Goal: Task Accomplishment & Management: Manage account settings

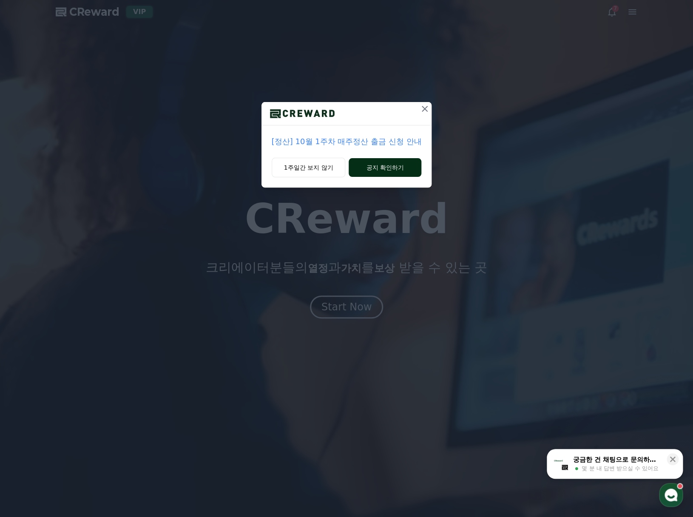
click at [382, 171] on button "공지 확인하기" at bounding box center [385, 167] width 73 height 19
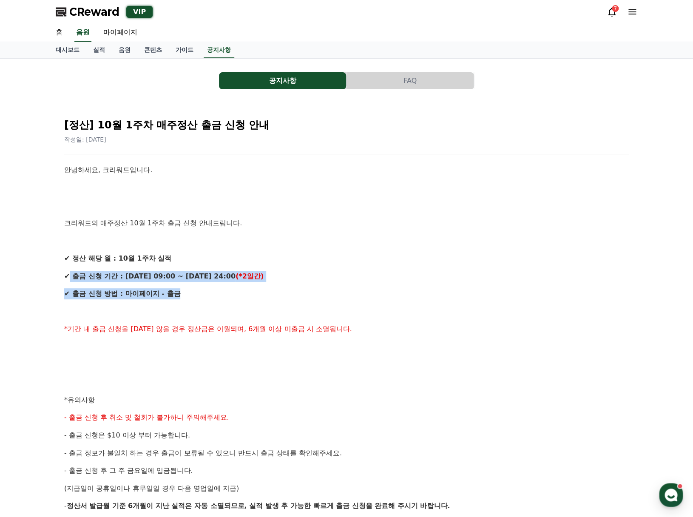
drag, startPoint x: 177, startPoint y: 294, endPoint x: 74, endPoint y: 264, distance: 107.5
click at [74, 264] on div "안녕하세요, 크리워드입니다. 크리워드의 매주정산 10월 1주차 출금 신청 안내드립니다. ✔ 정산 해당 월 : 10월 1주차 실적 ✔ 출금 신청…" at bounding box center [346, 409] width 565 height 488
click at [187, 284] on div "안녕하세요, 크리워드입니다. 크리워드의 매주정산 10월 1주차 출금 신청 안내드립니다. ✔ 정산 해당 월 : 10월 1주차 실적 ✔ 출금 신청…" at bounding box center [346, 409] width 565 height 488
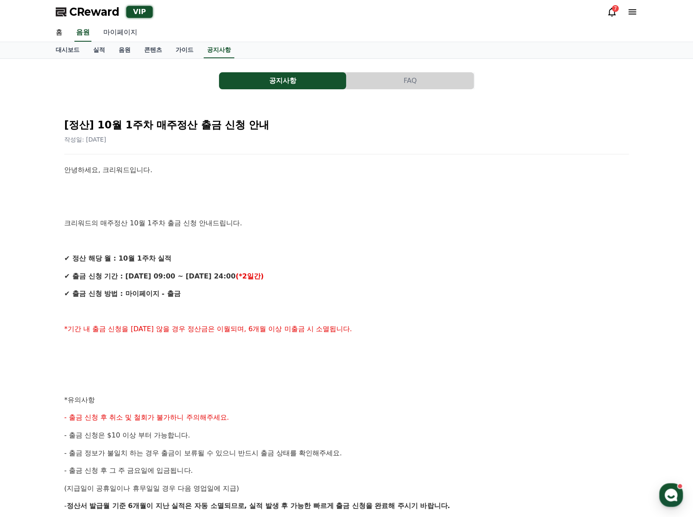
click at [122, 33] on link "마이페이지" at bounding box center [121, 33] width 48 height 18
select select "**********"
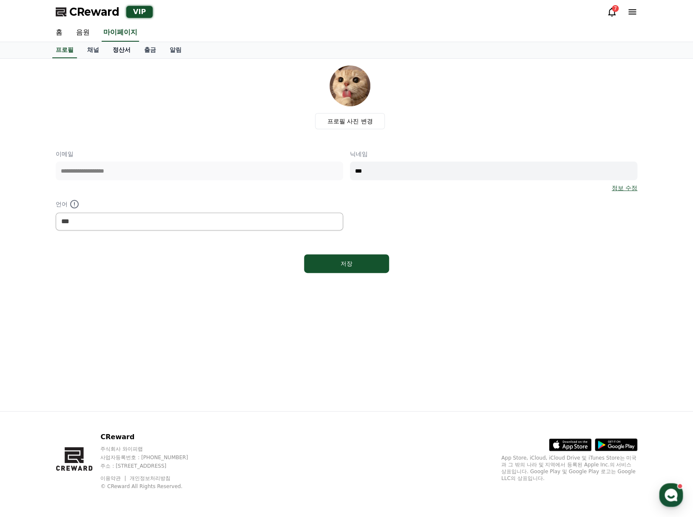
click at [120, 51] on link "정산서" at bounding box center [121, 50] width 31 height 16
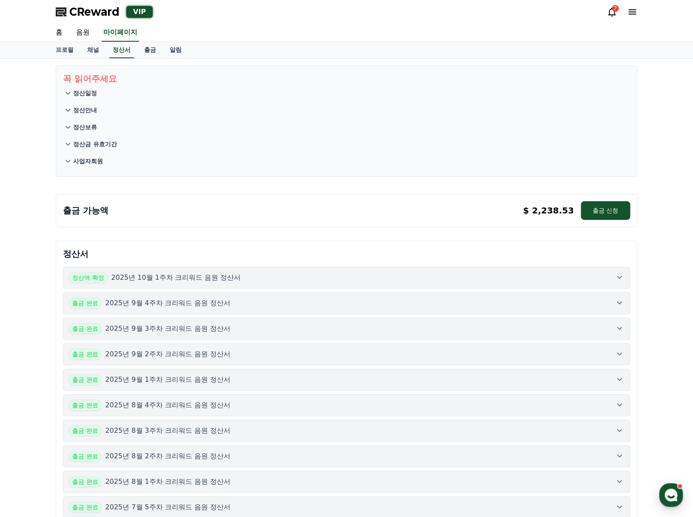
click at [460, 276] on div "정산액 확정 2025년 10월 1주차 크리워드 음원 정산서" at bounding box center [346, 277] width 556 height 11
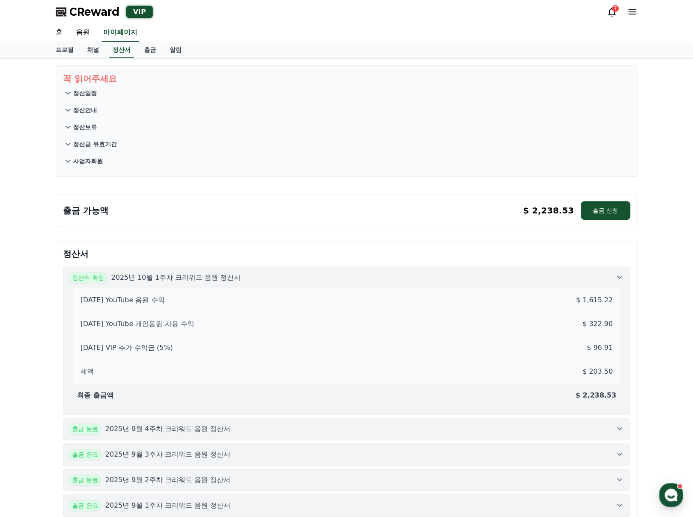
click at [560, 437] on button "출금 완료 2025년 9월 4주차 크리워드 음원 정산서" at bounding box center [346, 429] width 567 height 22
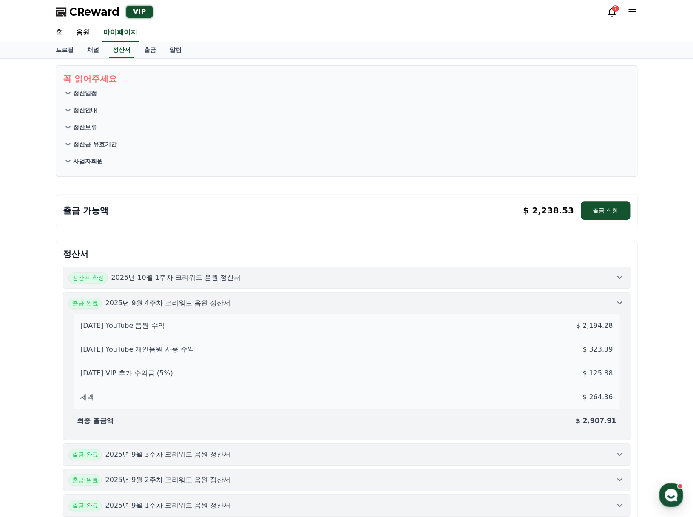
click at [612, 301] on div "출금 완료 2025년 9월 4주차 크리워드 음원 정산서" at bounding box center [346, 303] width 556 height 11
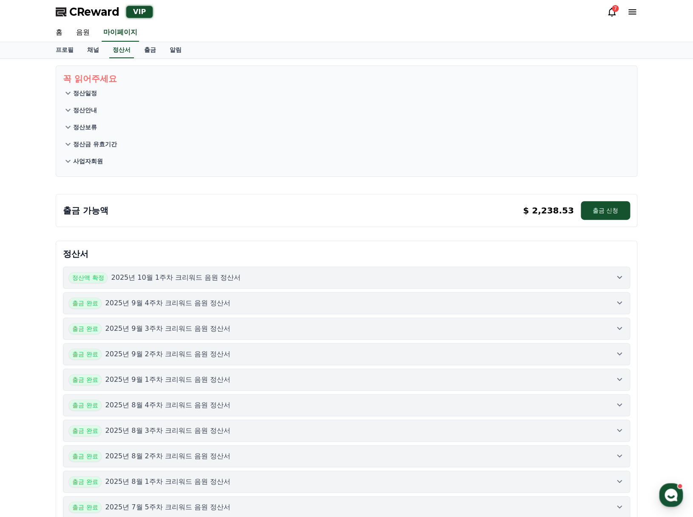
click at [478, 282] on div "정산액 확정 2025년 10월 1주차 크리워드 음원 정산서" at bounding box center [346, 277] width 556 height 11
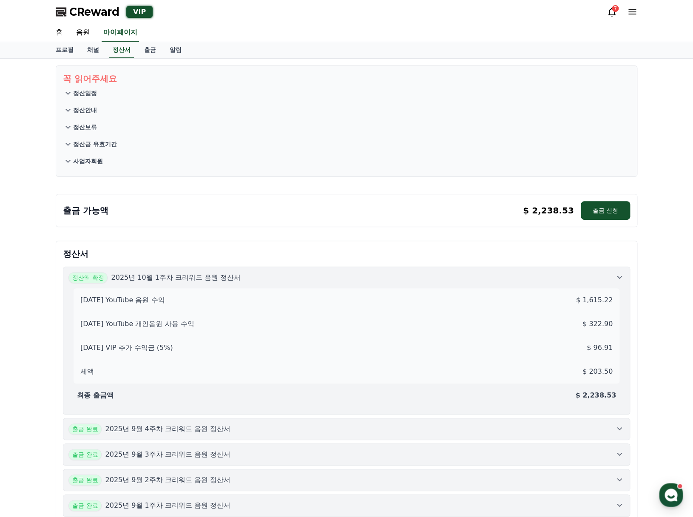
click at [579, 433] on div "출금 완료 2025년 9월 4주차 크리워드 음원 정산서" at bounding box center [346, 428] width 556 height 11
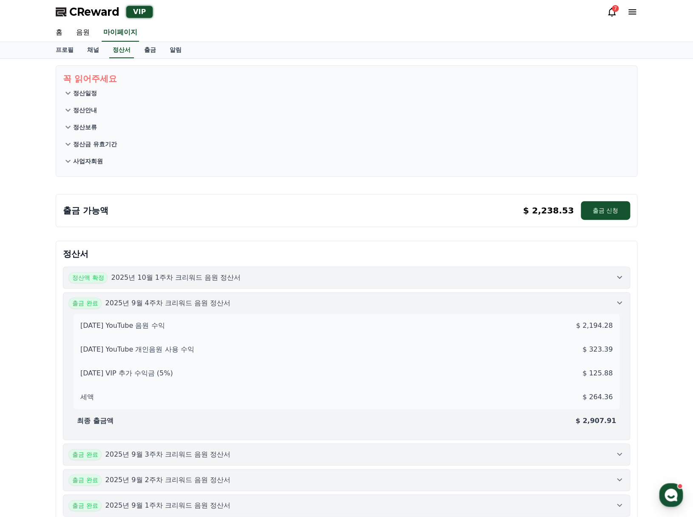
click at [613, 300] on div "출금 완료 2025년 9월 4주차 크리워드 음원 정산서" at bounding box center [346, 303] width 556 height 11
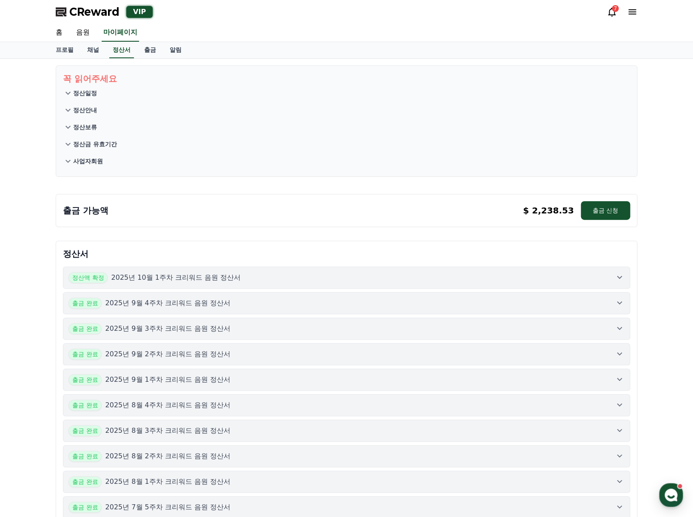
click at [619, 282] on div "정산액 확정 2025년 10월 1주차 크리워드 음원 정산서" at bounding box center [346, 277] width 556 height 11
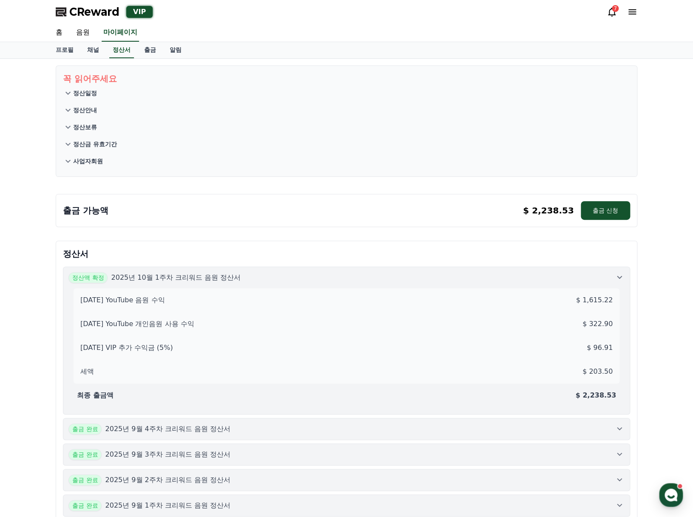
click at [616, 279] on icon at bounding box center [619, 277] width 10 height 10
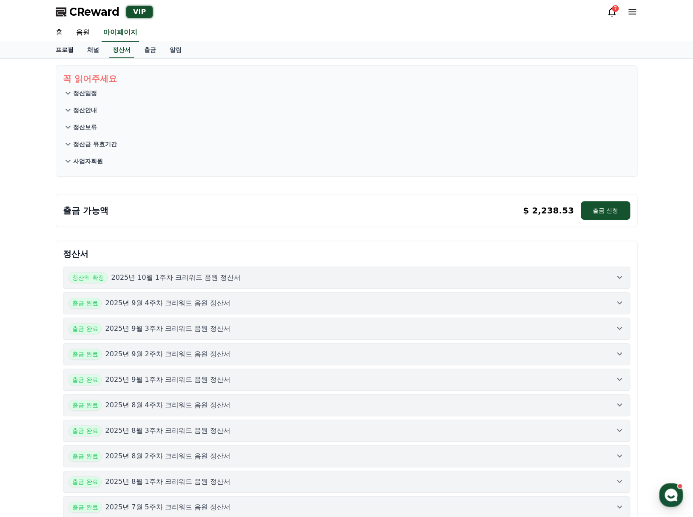
click at [61, 45] on link "프로필" at bounding box center [64, 50] width 31 height 16
select select "**********"
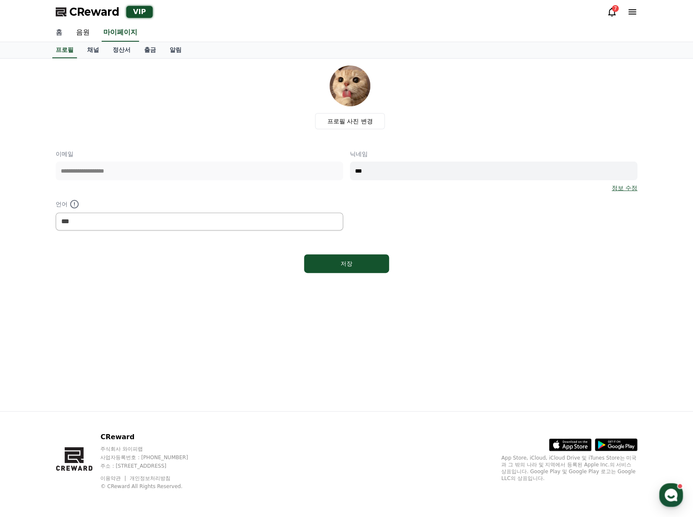
click at [65, 32] on link "홈" at bounding box center [59, 33] width 20 height 18
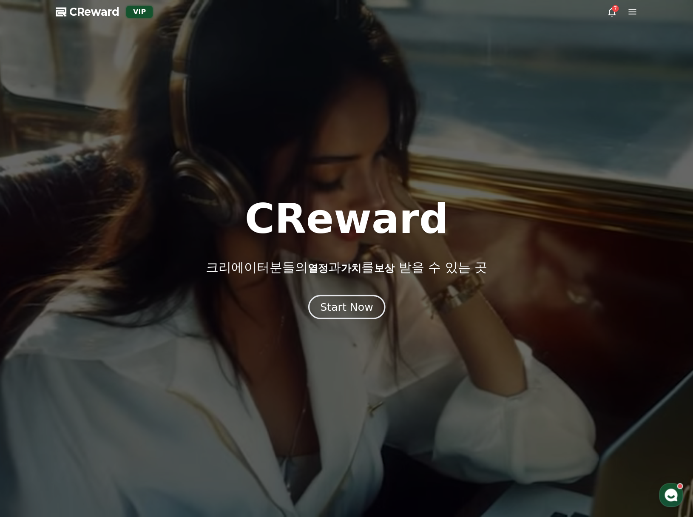
click at [367, 306] on div "Start Now" at bounding box center [346, 307] width 53 height 14
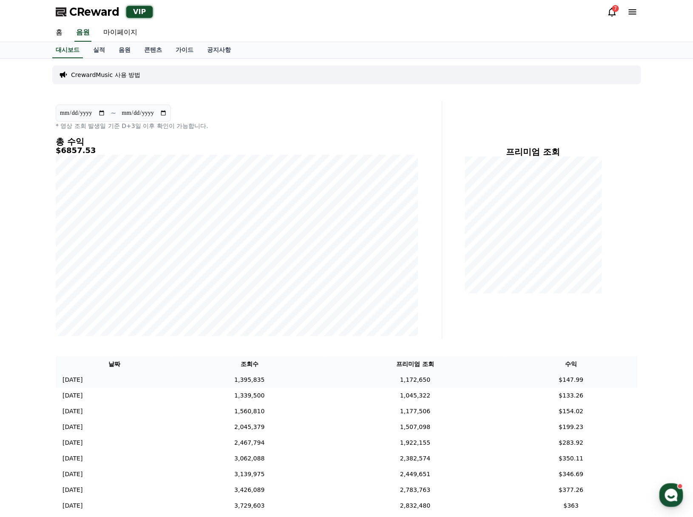
click at [115, 378] on td "2025-10-05 10/05" at bounding box center [114, 380] width 117 height 16
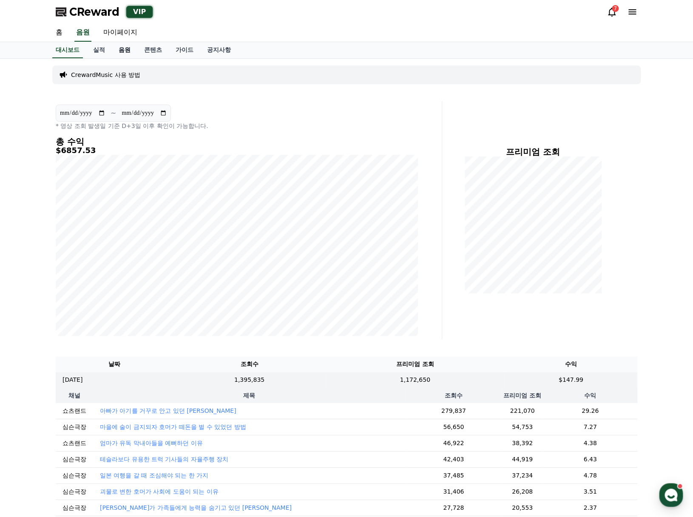
click at [115, 47] on link "음원" at bounding box center [125, 50] width 26 height 16
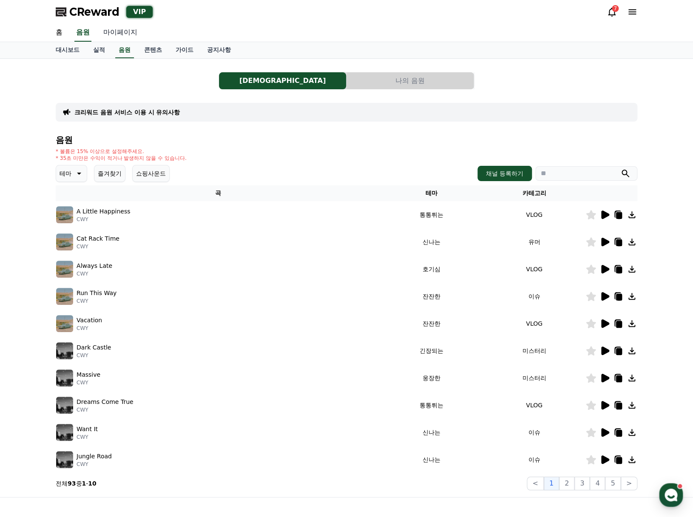
click at [117, 32] on link "마이페이지" at bounding box center [121, 33] width 48 height 18
select select "**********"
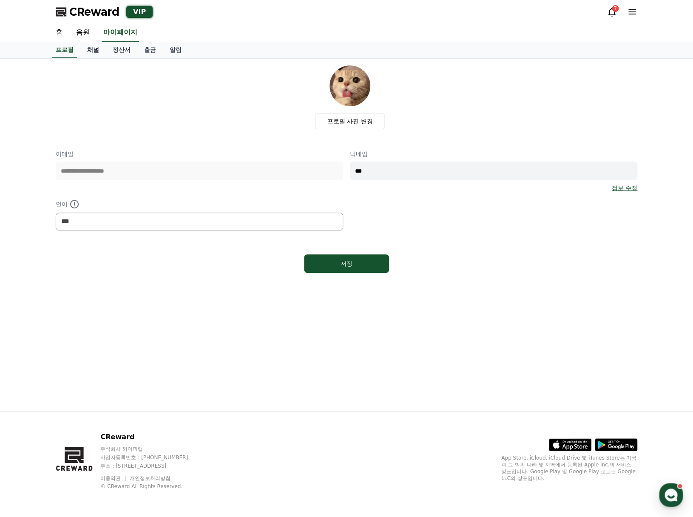
click at [92, 51] on link "채널" at bounding box center [93, 50] width 26 height 16
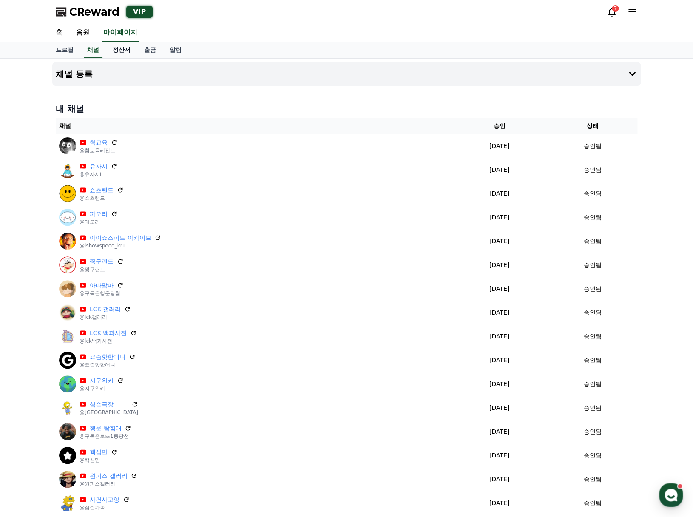
click at [123, 50] on link "정산서" at bounding box center [121, 50] width 31 height 16
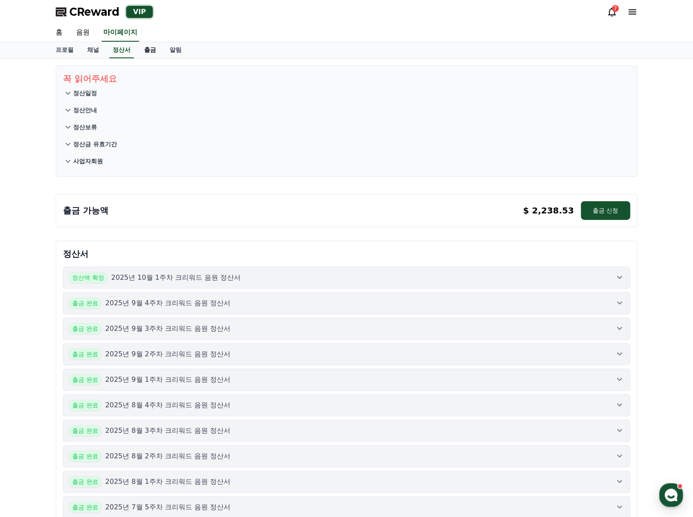
click at [144, 50] on link "출금" at bounding box center [150, 50] width 26 height 16
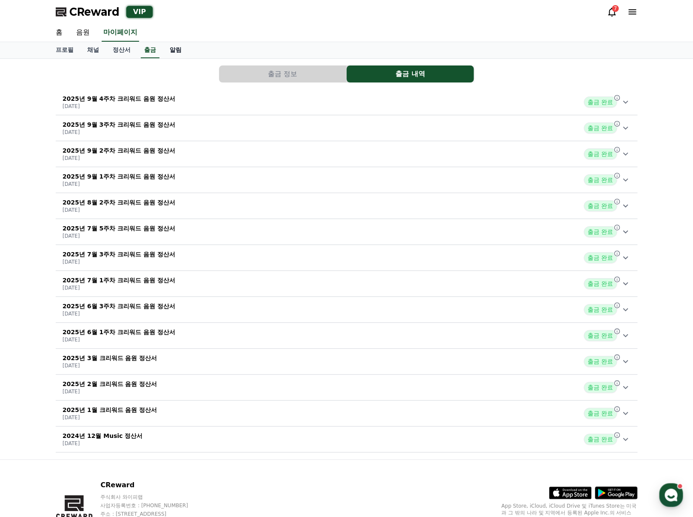
click at [173, 52] on link "알림" at bounding box center [176, 50] width 26 height 16
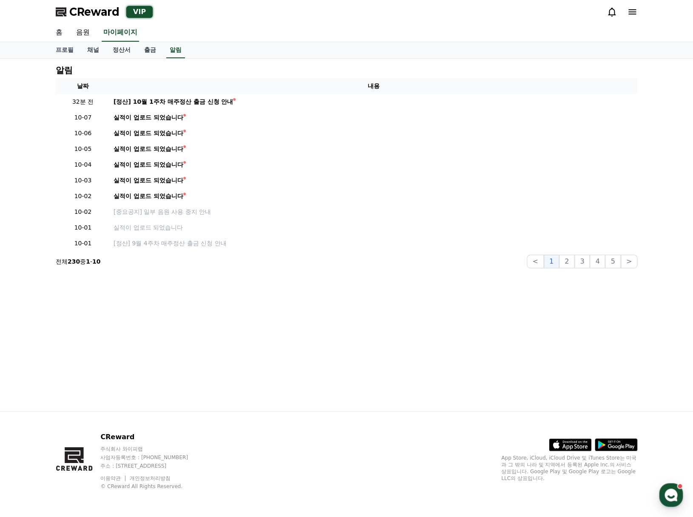
click at [54, 33] on link "홈" at bounding box center [59, 33] width 20 height 18
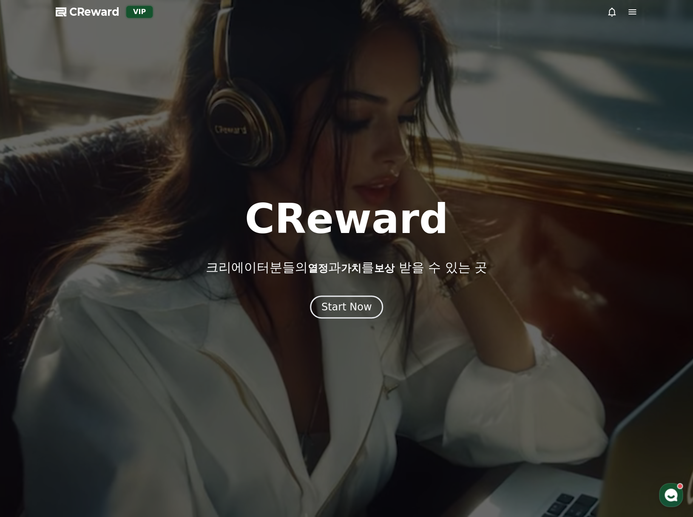
click at [77, 31] on div at bounding box center [346, 258] width 693 height 517
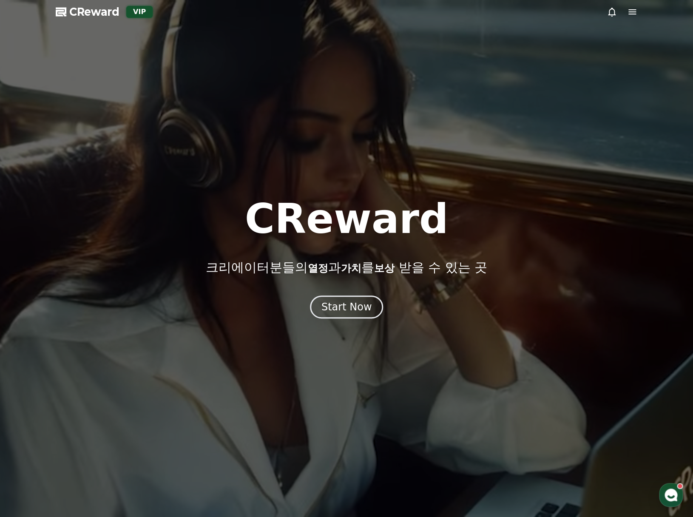
click at [105, 19] on div at bounding box center [346, 258] width 693 height 517
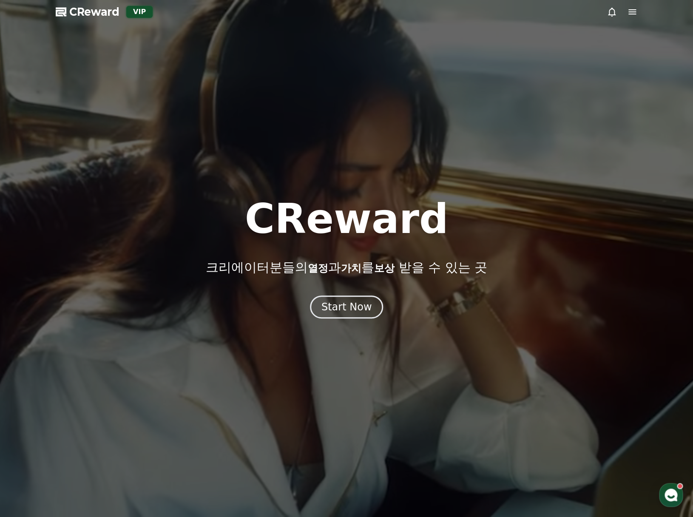
click at [115, 14] on span "CReward" at bounding box center [94, 12] width 50 height 14
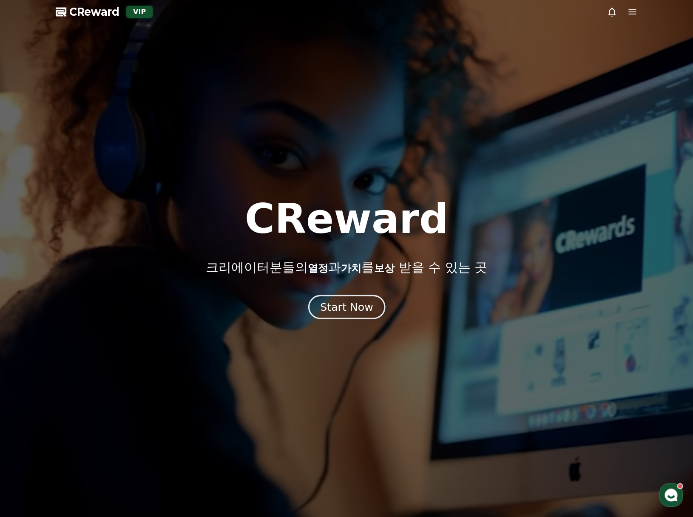
click at [342, 300] on div "Start Now" at bounding box center [346, 307] width 53 height 14
